Goal: Use online tool/utility: Utilize a website feature to perform a specific function

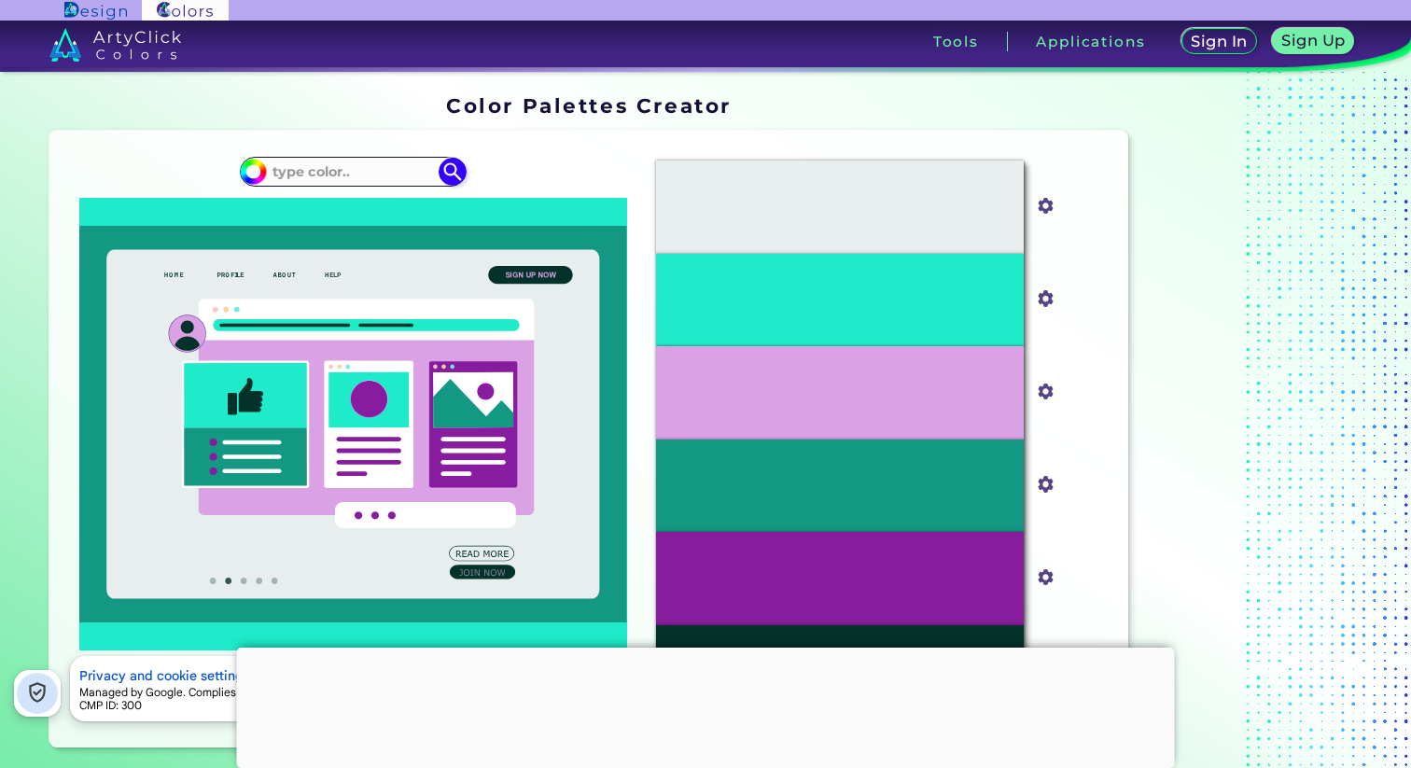
drag, startPoint x: 282, startPoint y: 275, endPoint x: 662, endPoint y: 351, distance: 387.3
click at [648, 354] on div "Oops - something went wrong. Please try again. #E8EEEE #e8eeee #1EEBC9 #1eebc9 …" at bounding box center [588, 439] width 1078 height 617
click at [766, 310] on div "#1EEBC9" at bounding box center [839, 300] width 367 height 93
click at [854, 279] on div "#1EEBC9" at bounding box center [839, 300] width 367 height 93
drag, startPoint x: 720, startPoint y: 630, endPoint x: 713, endPoint y: 639, distance: 11.4
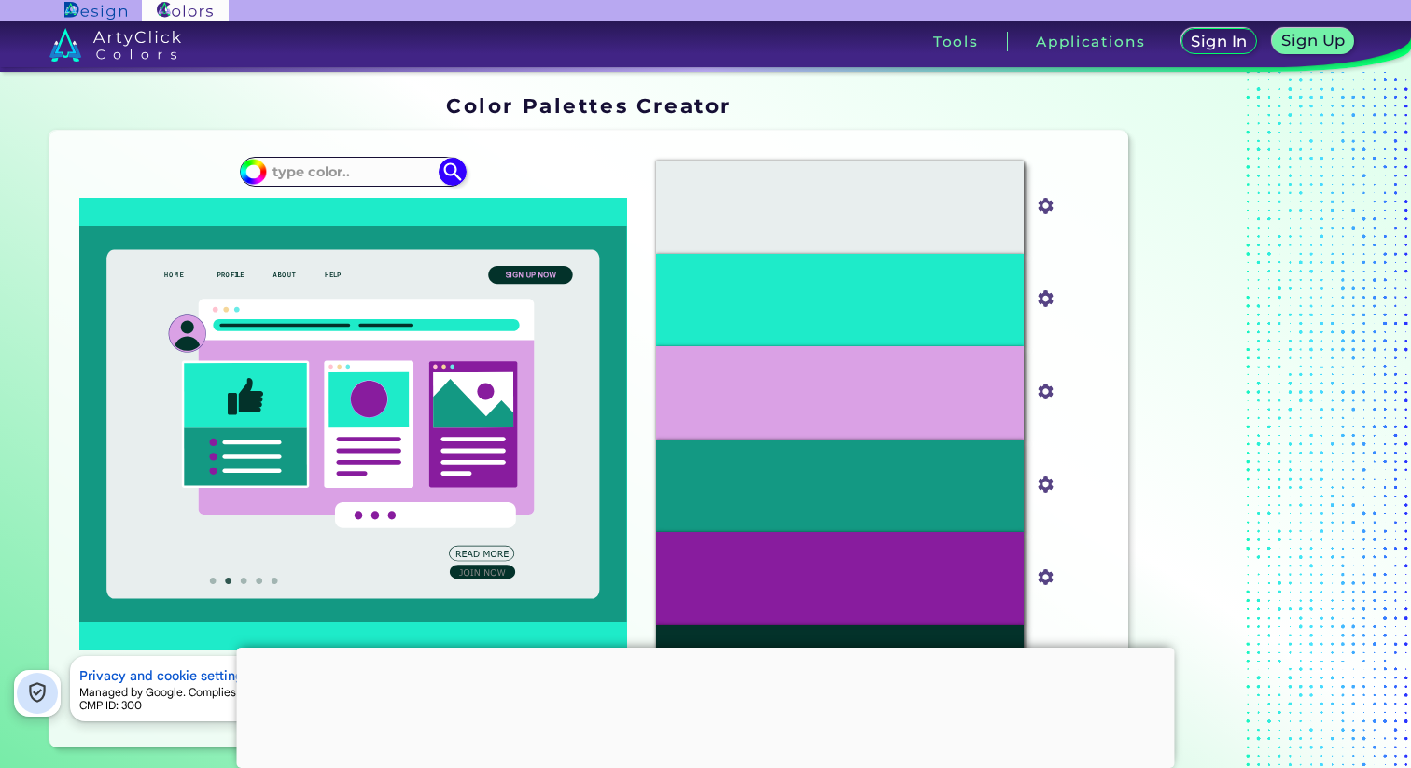
click at [720, 648] on div at bounding box center [706, 648] width 938 height 0
click at [710, 649] on div at bounding box center [706, 649] width 938 height 0
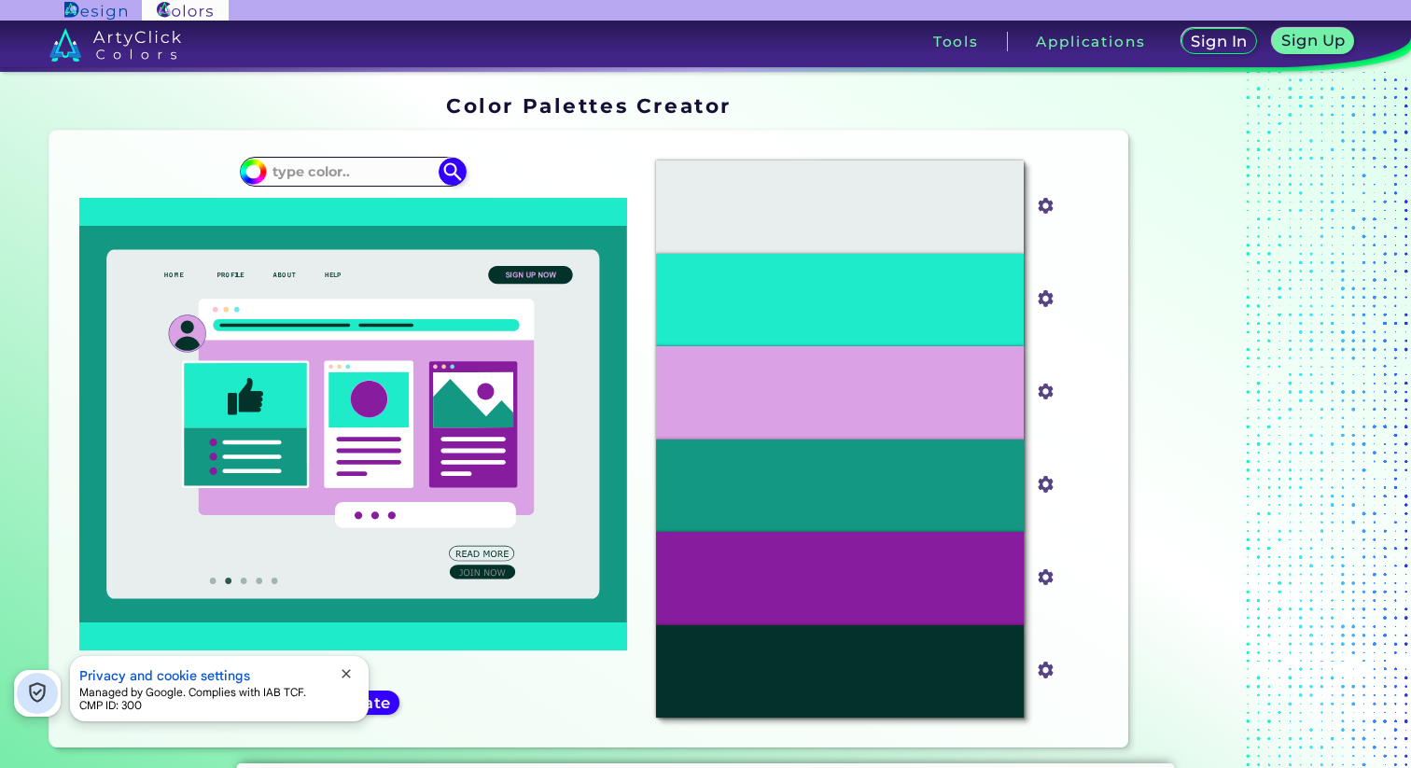
drag, startPoint x: 279, startPoint y: 314, endPoint x: 393, endPoint y: 243, distance: 134.2
click at [305, 308] on icon at bounding box center [367, 408] width 336 height 217
drag, startPoint x: 353, startPoint y: 156, endPoint x: 346, endPoint y: 176, distance: 21.5
click at [353, 159] on div "#1eebc9" at bounding box center [352, 439] width 577 height 587
click at [346, 177] on input at bounding box center [353, 171] width 174 height 25
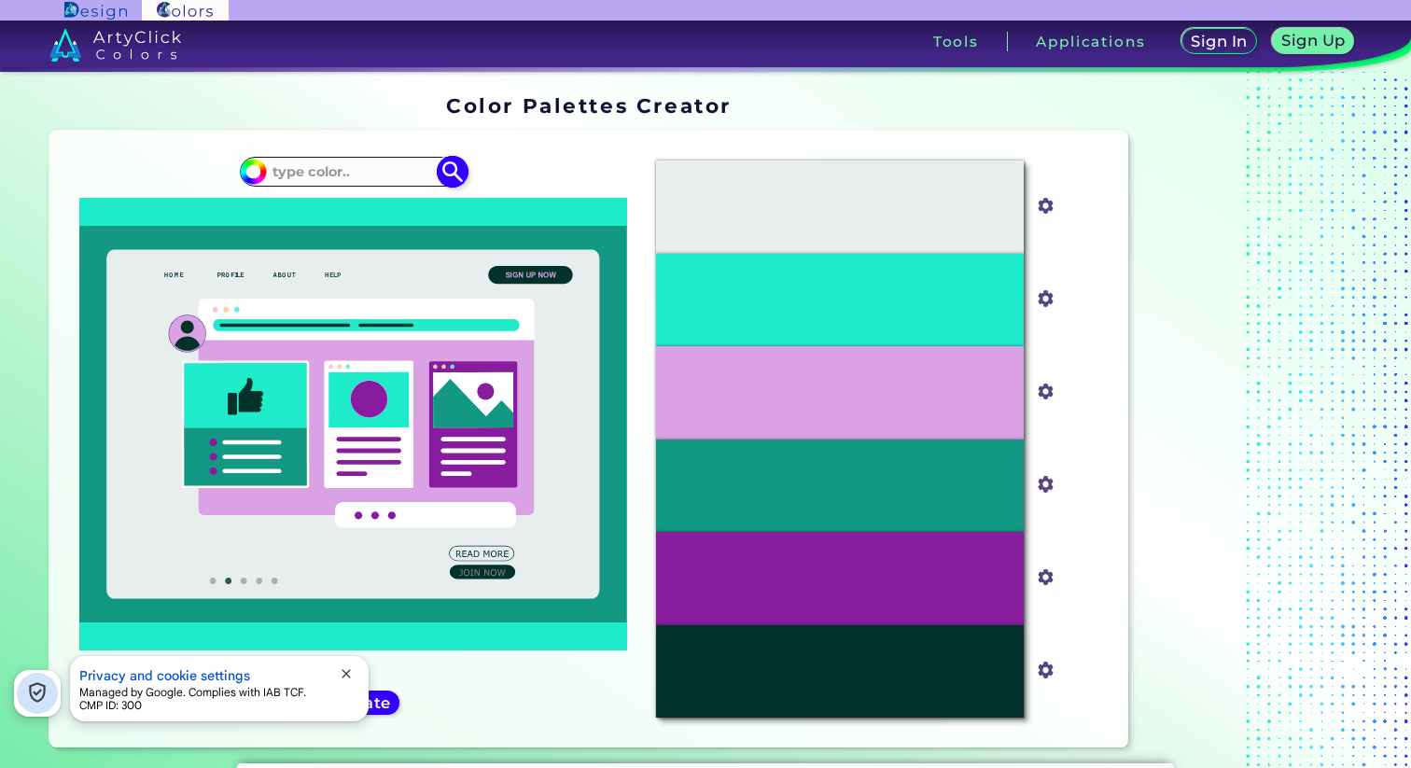
click at [288, 176] on input at bounding box center [353, 171] width 174 height 25
drag, startPoint x: 553, startPoint y: 109, endPoint x: 762, endPoint y: 106, distance: 209.1
click at [762, 106] on div "Color Palettes Creator" at bounding box center [588, 105] width 1093 height 36
click at [625, 107] on h1 "Color Palettes Creator" at bounding box center [589, 105] width 286 height 28
click at [351, 667] on span "close" at bounding box center [346, 673] width 15 height 15
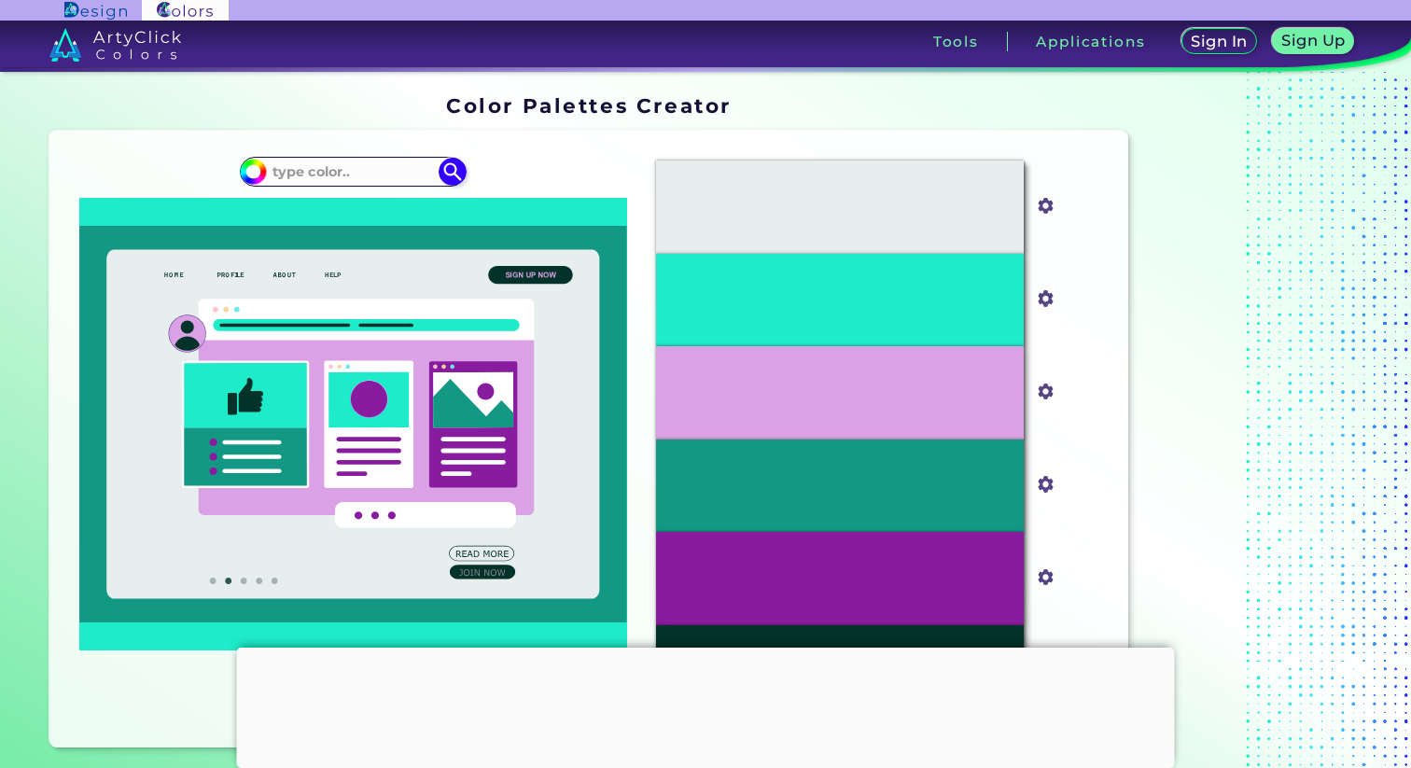
click at [661, 93] on h1 "Color Palettes Creator" at bounding box center [589, 105] width 286 height 28
click at [1040, 206] on input "#e8eeee" at bounding box center [1041, 203] width 23 height 23
click at [869, 197] on p "#E8EEEE" at bounding box center [839, 207] width 63 height 21
click at [837, 301] on p "#1EEBC9" at bounding box center [840, 299] width 60 height 21
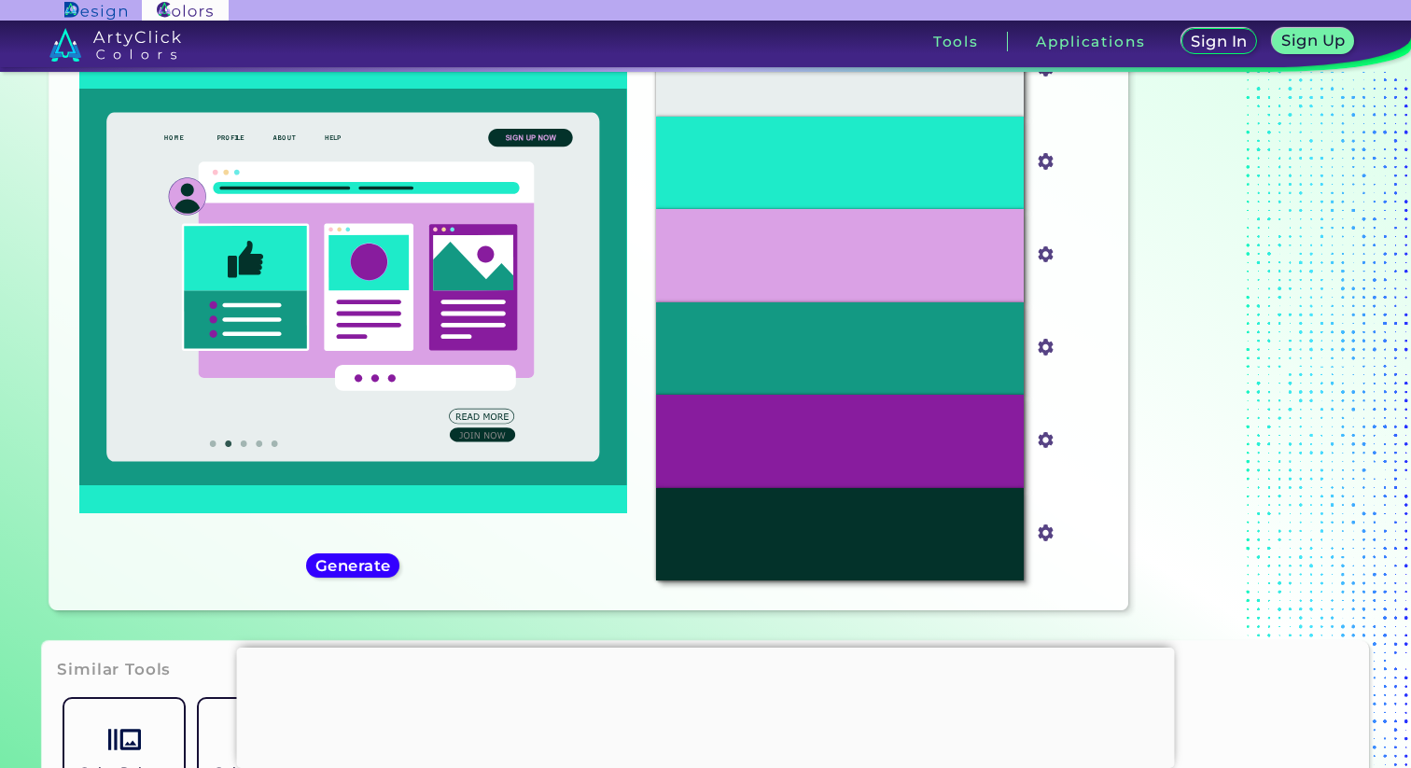
scroll to position [135, 0]
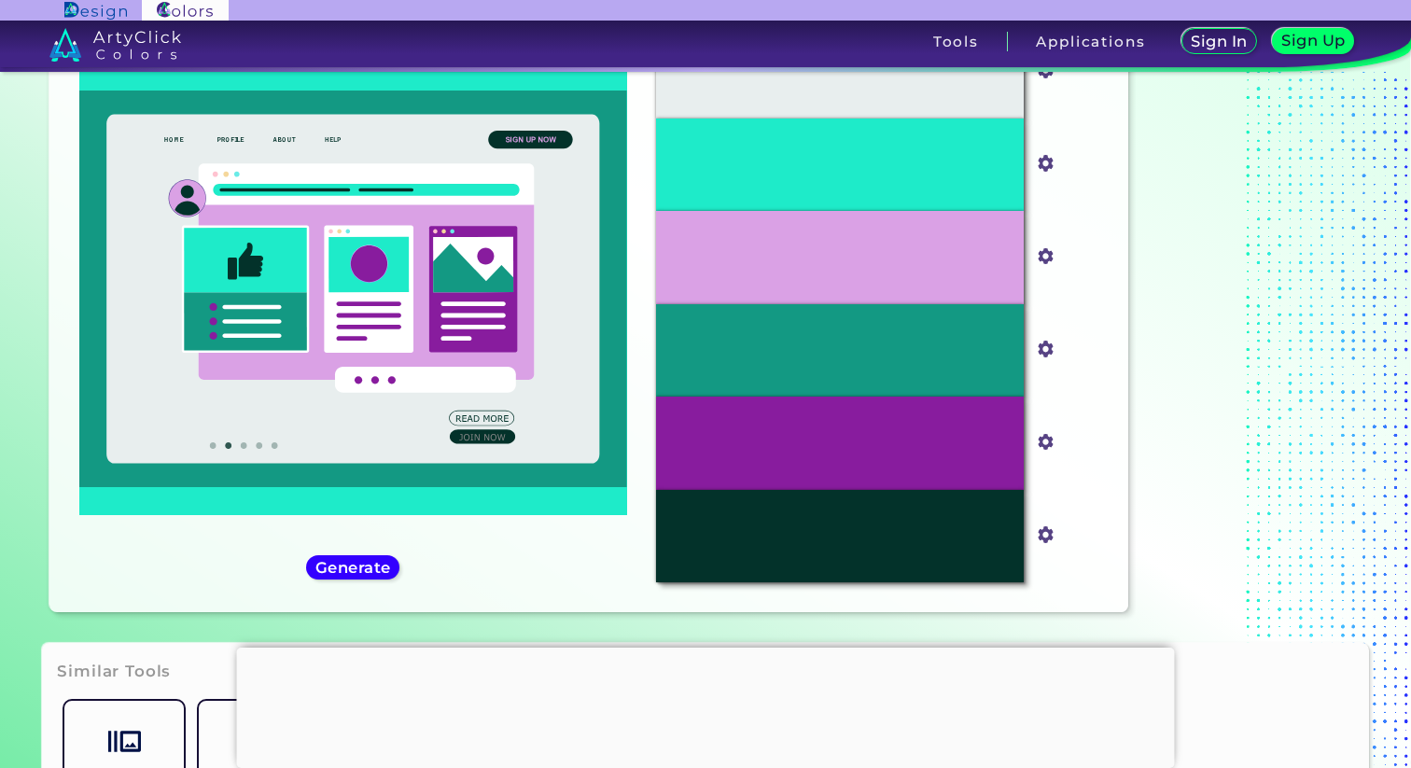
click at [1292, 42] on h5 "Sign Up" at bounding box center [1313, 40] width 63 height 15
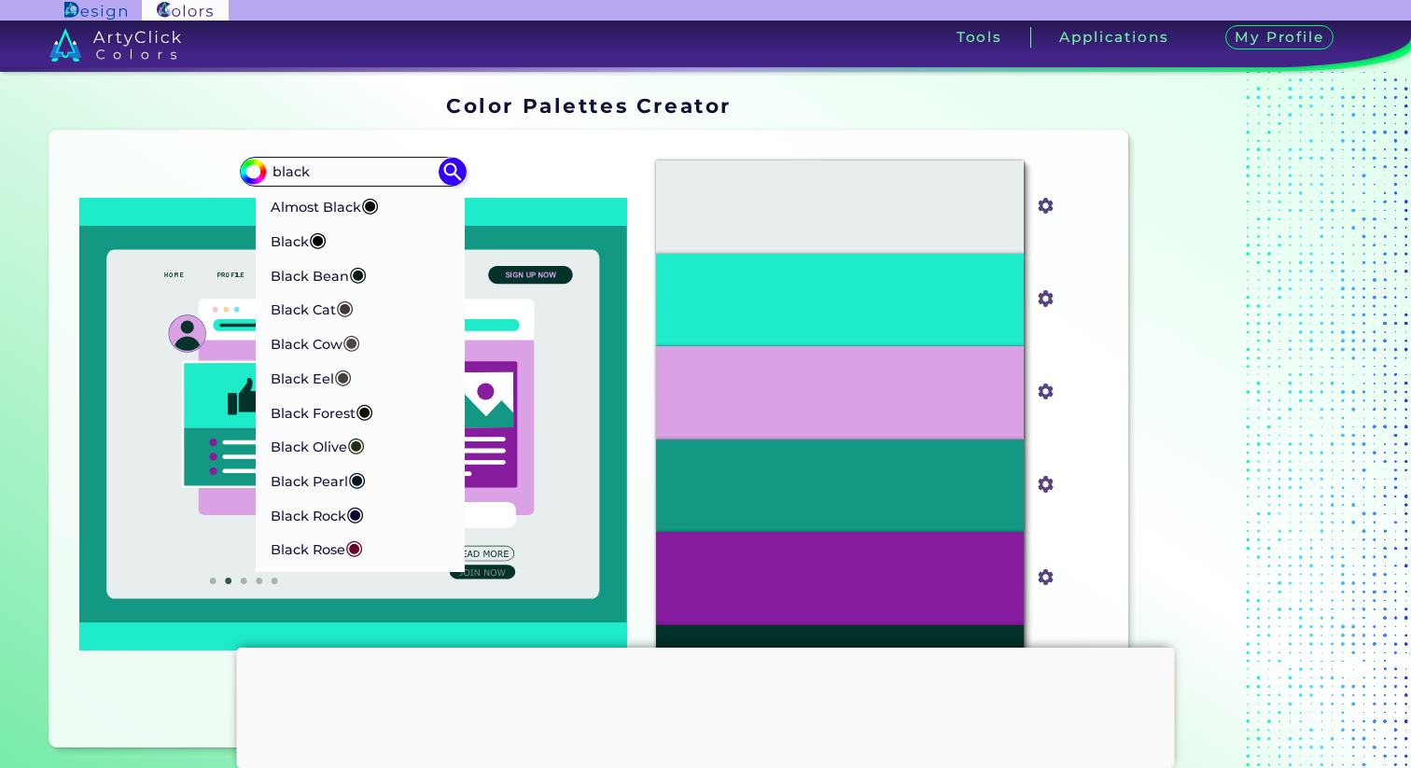
type input "black"
type input "#000000"
